Goal: Information Seeking & Learning: Find specific page/section

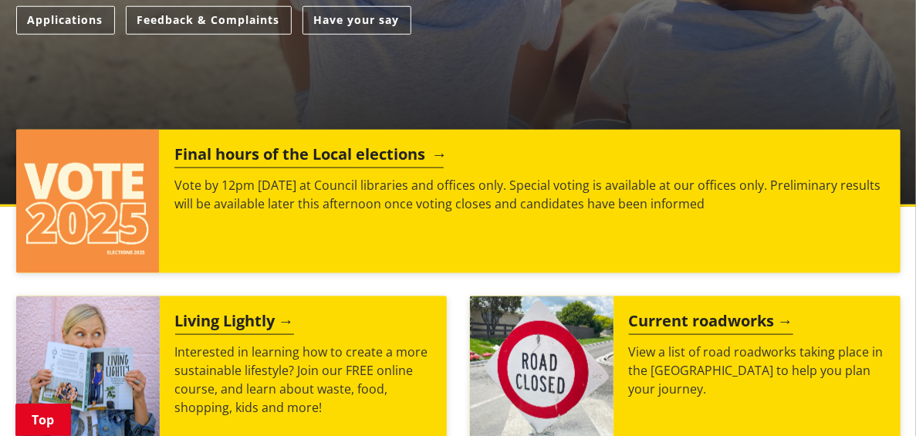
scroll to position [618, 0]
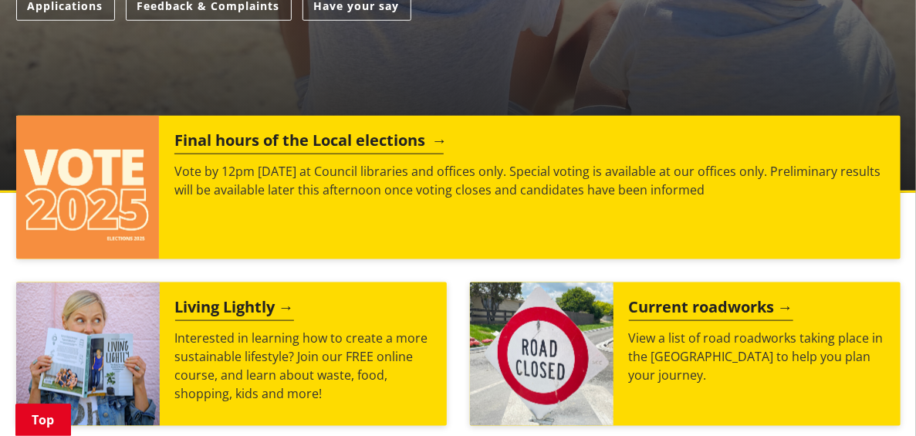
click at [327, 131] on h2 "Final hours of the Local elections" at bounding box center [308, 142] width 269 height 23
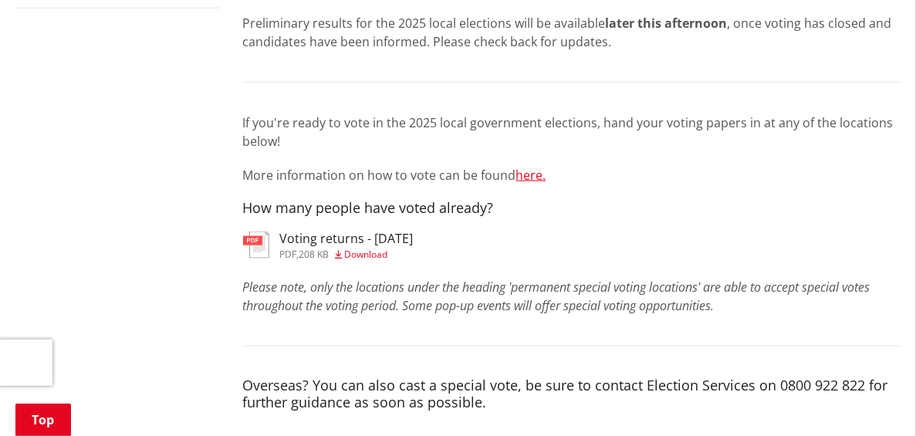
scroll to position [618, 0]
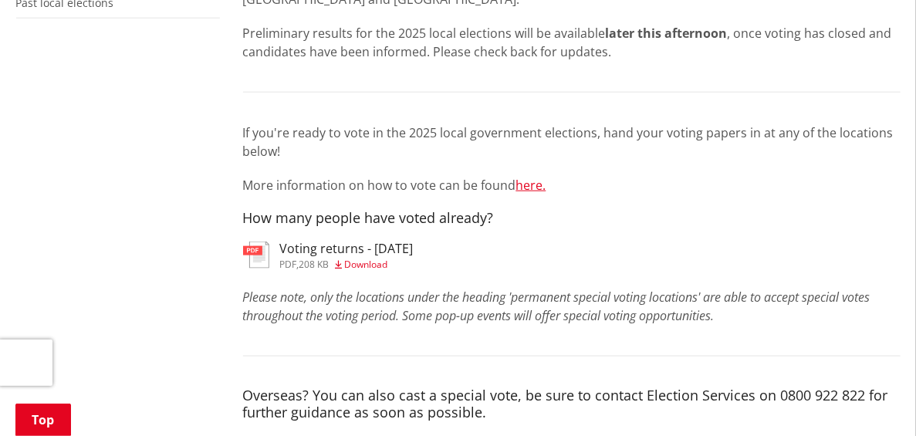
click at [364, 258] on span "Download" at bounding box center [366, 264] width 43 height 13
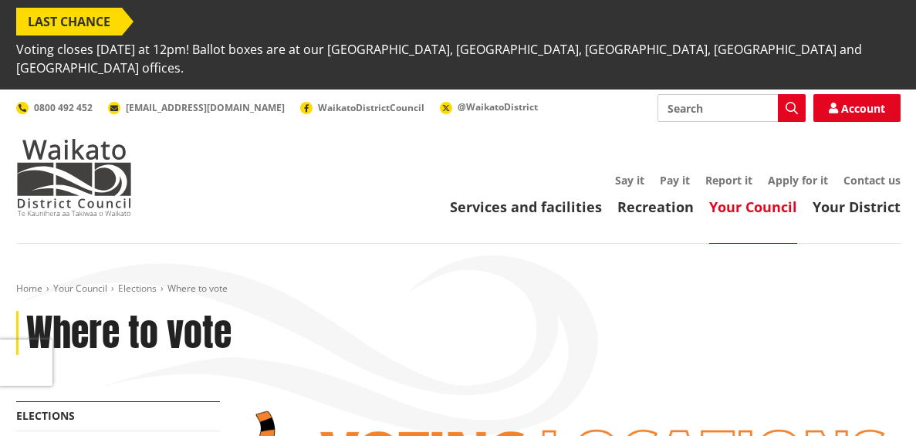
scroll to position [618, 0]
